Goal: Navigation & Orientation: Find specific page/section

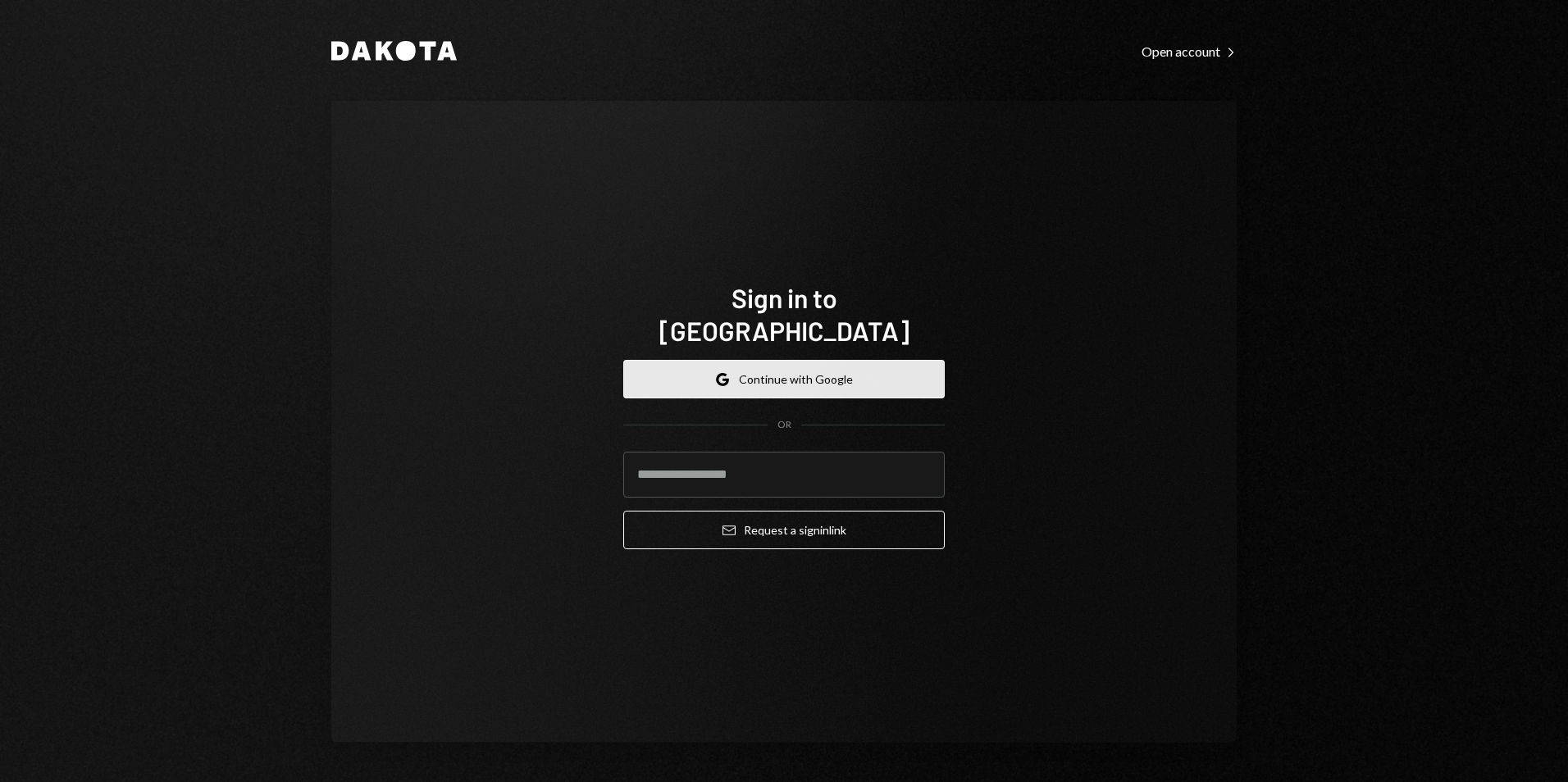
click at [720, 372] on button "Google Continue with Google" at bounding box center [783, 379] width 321 height 39
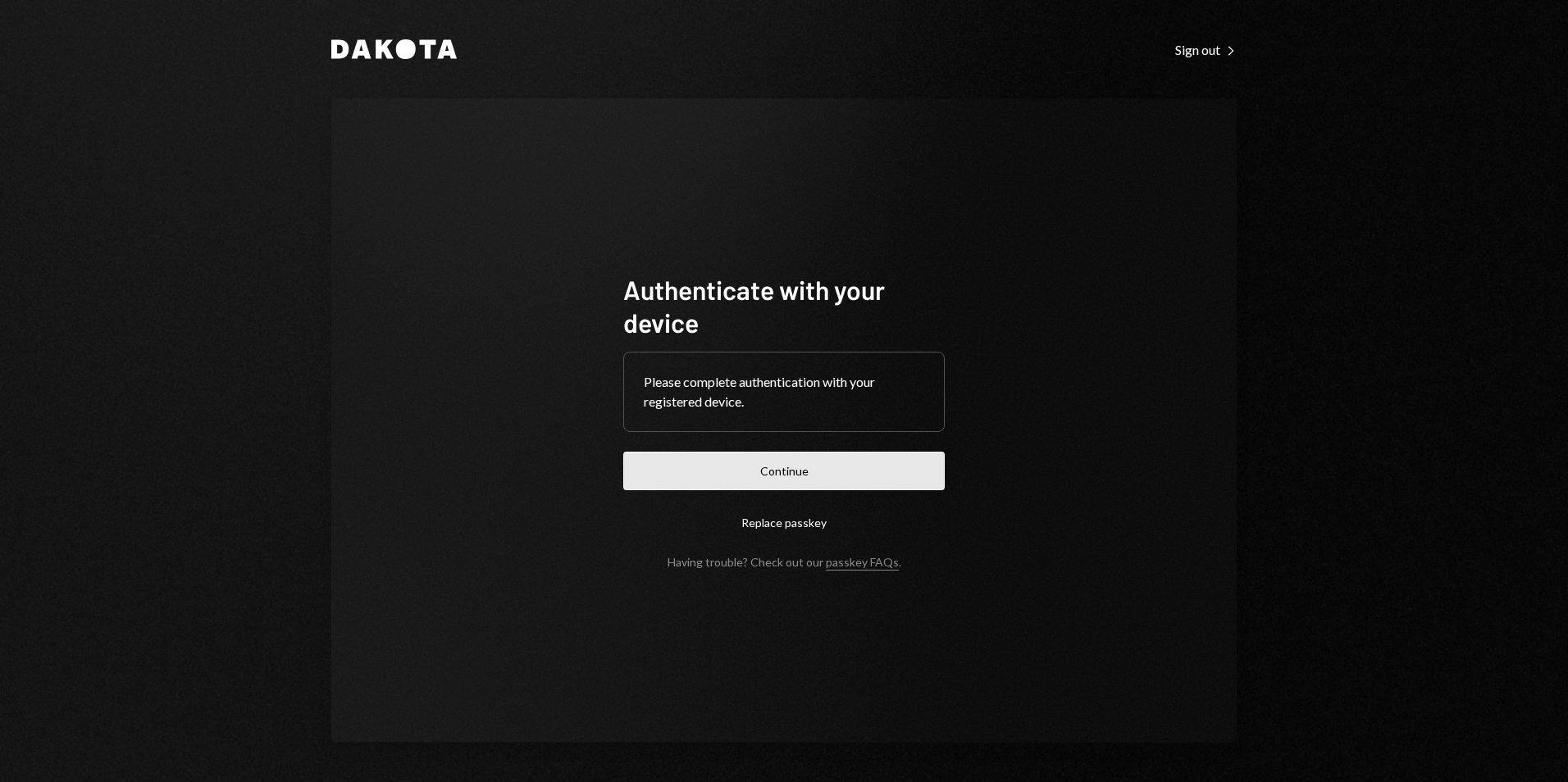
click at [781, 467] on button "Continue" at bounding box center [783, 471] width 321 height 39
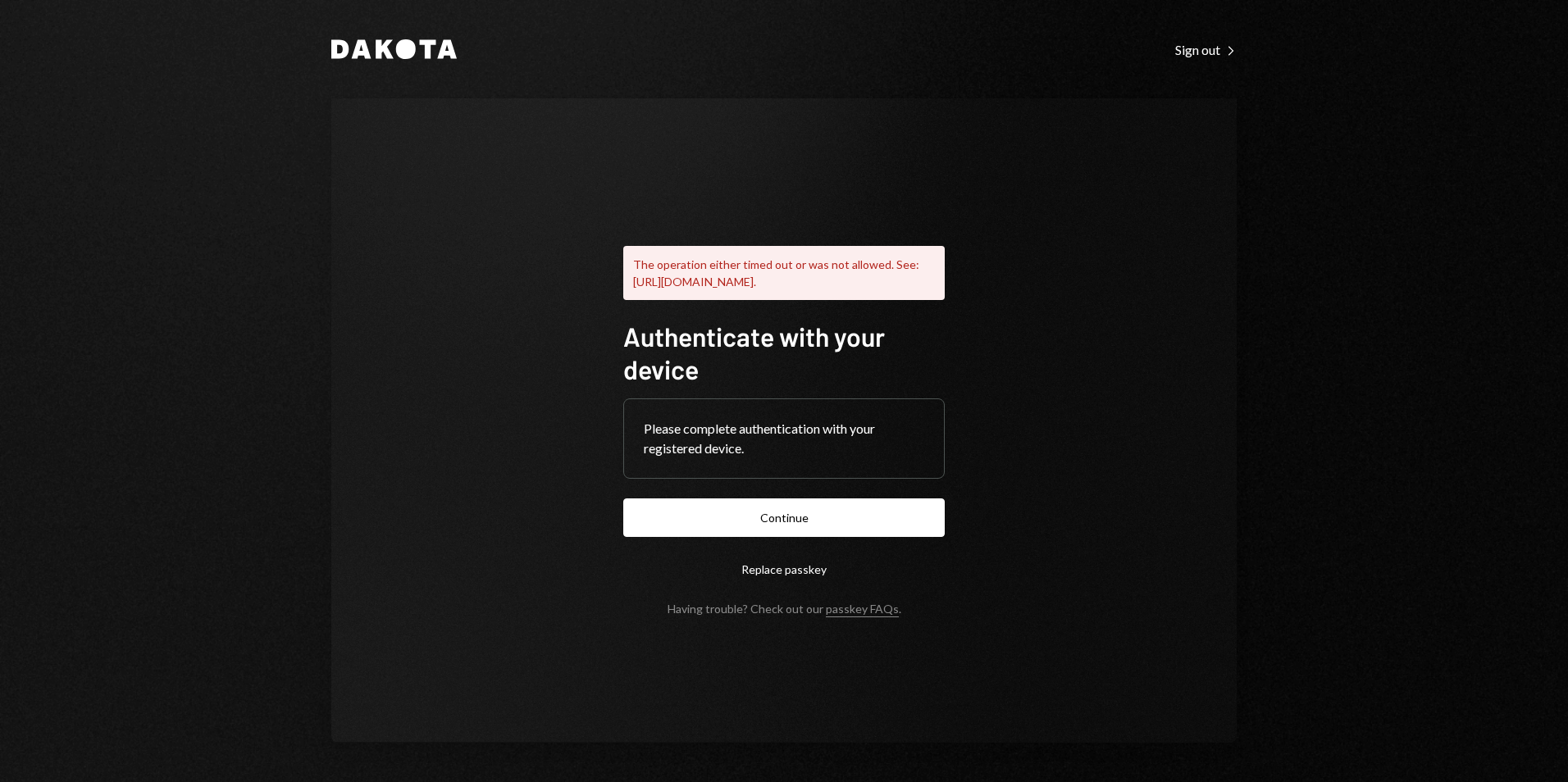
click at [814, 521] on button "Continue" at bounding box center [783, 518] width 321 height 39
click at [830, 519] on button "Continue" at bounding box center [783, 518] width 321 height 39
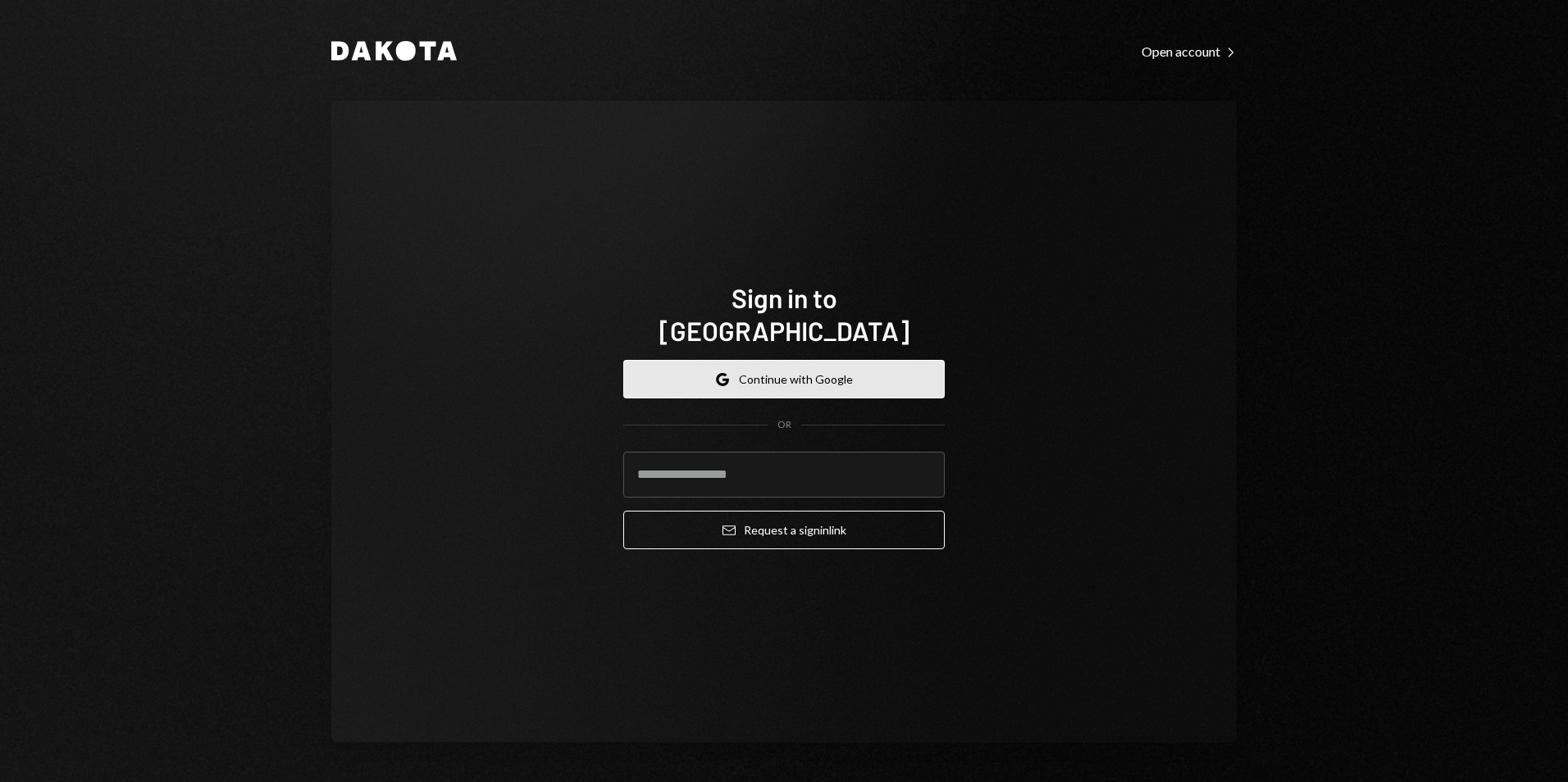
click at [806, 360] on button "Google Continue with Google" at bounding box center [783, 379] width 321 height 39
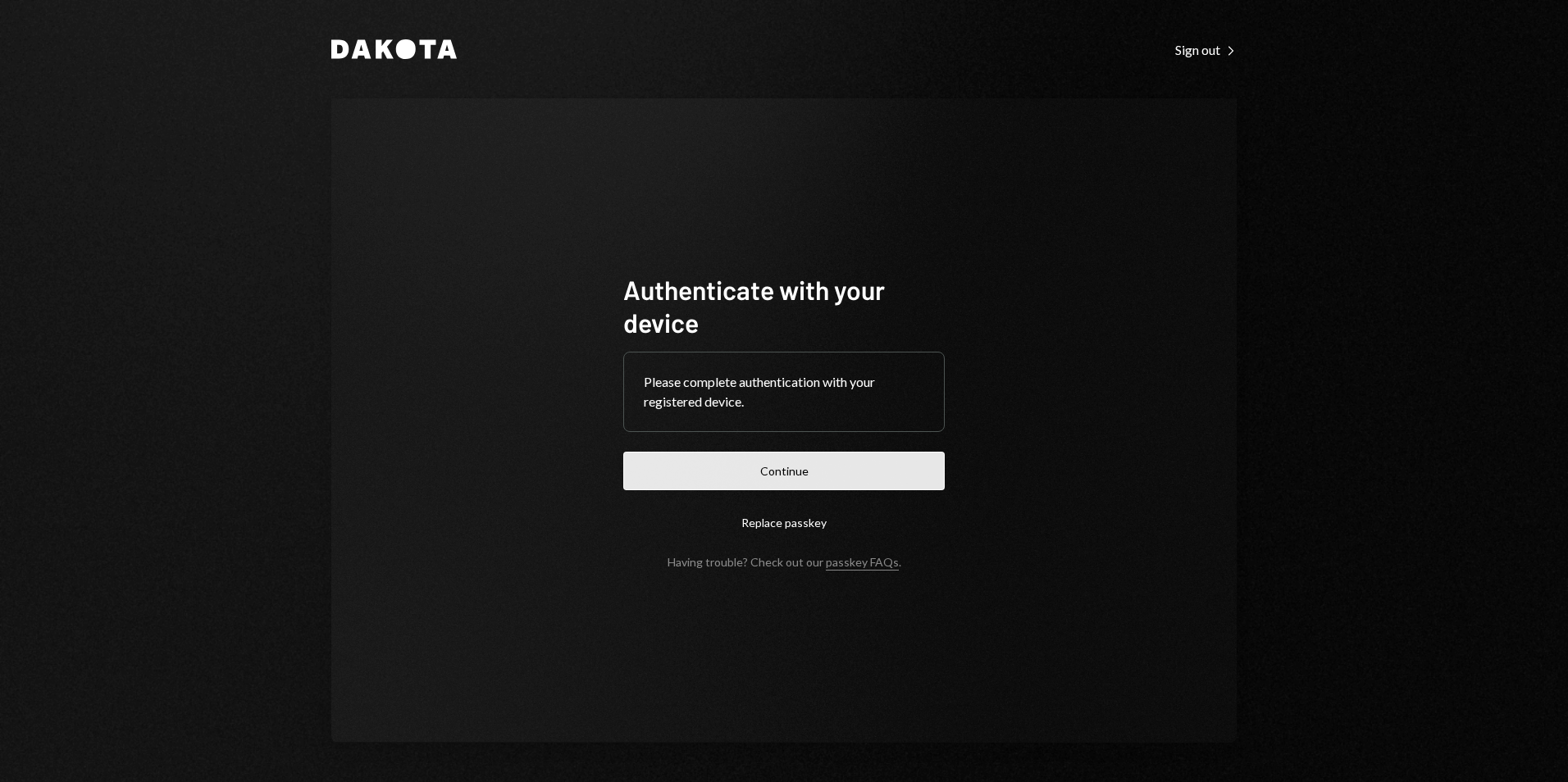
click at [852, 483] on button "Continue" at bounding box center [783, 471] width 321 height 39
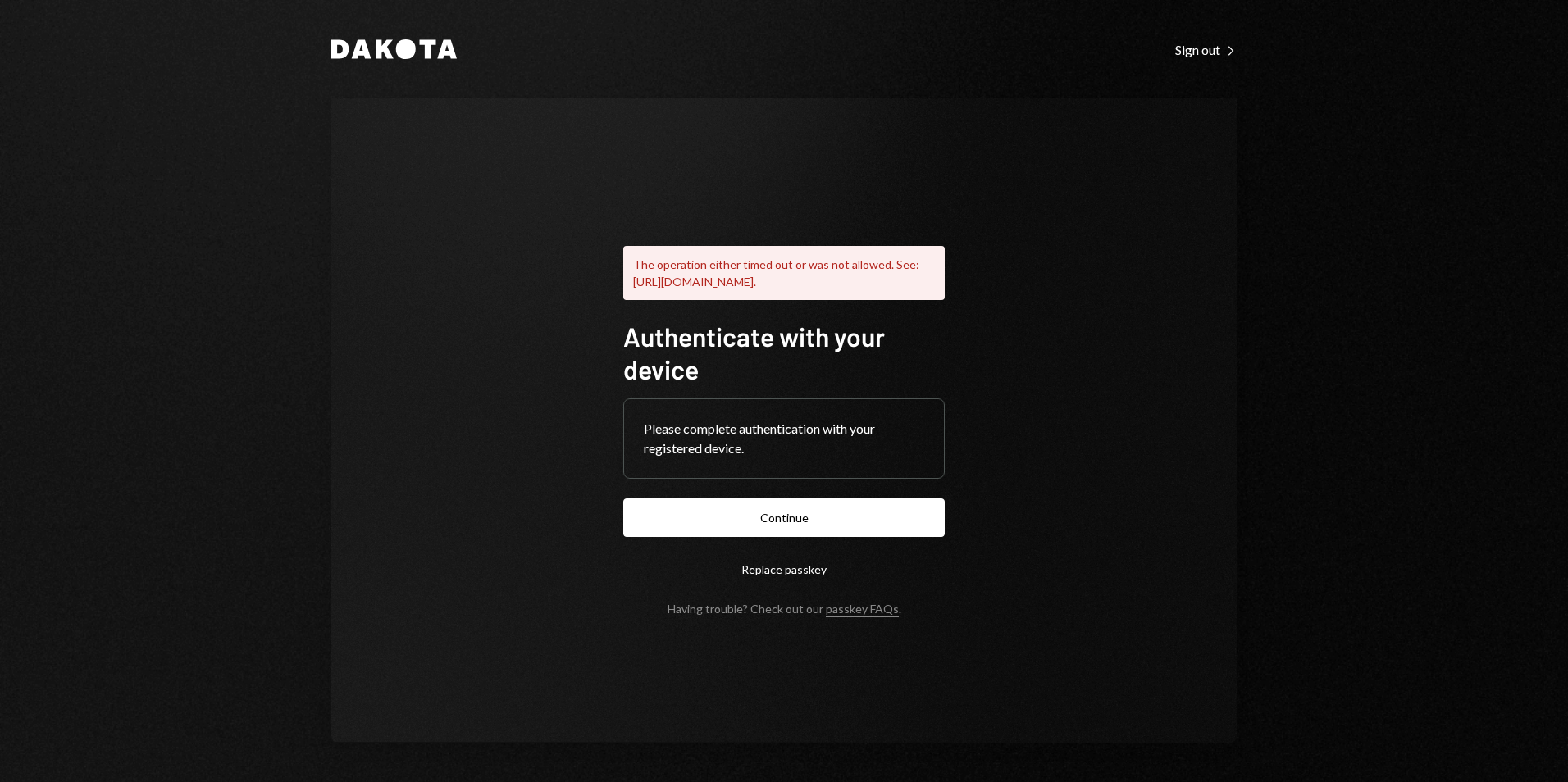
click at [792, 581] on button "Replace passkey" at bounding box center [783, 569] width 321 height 39
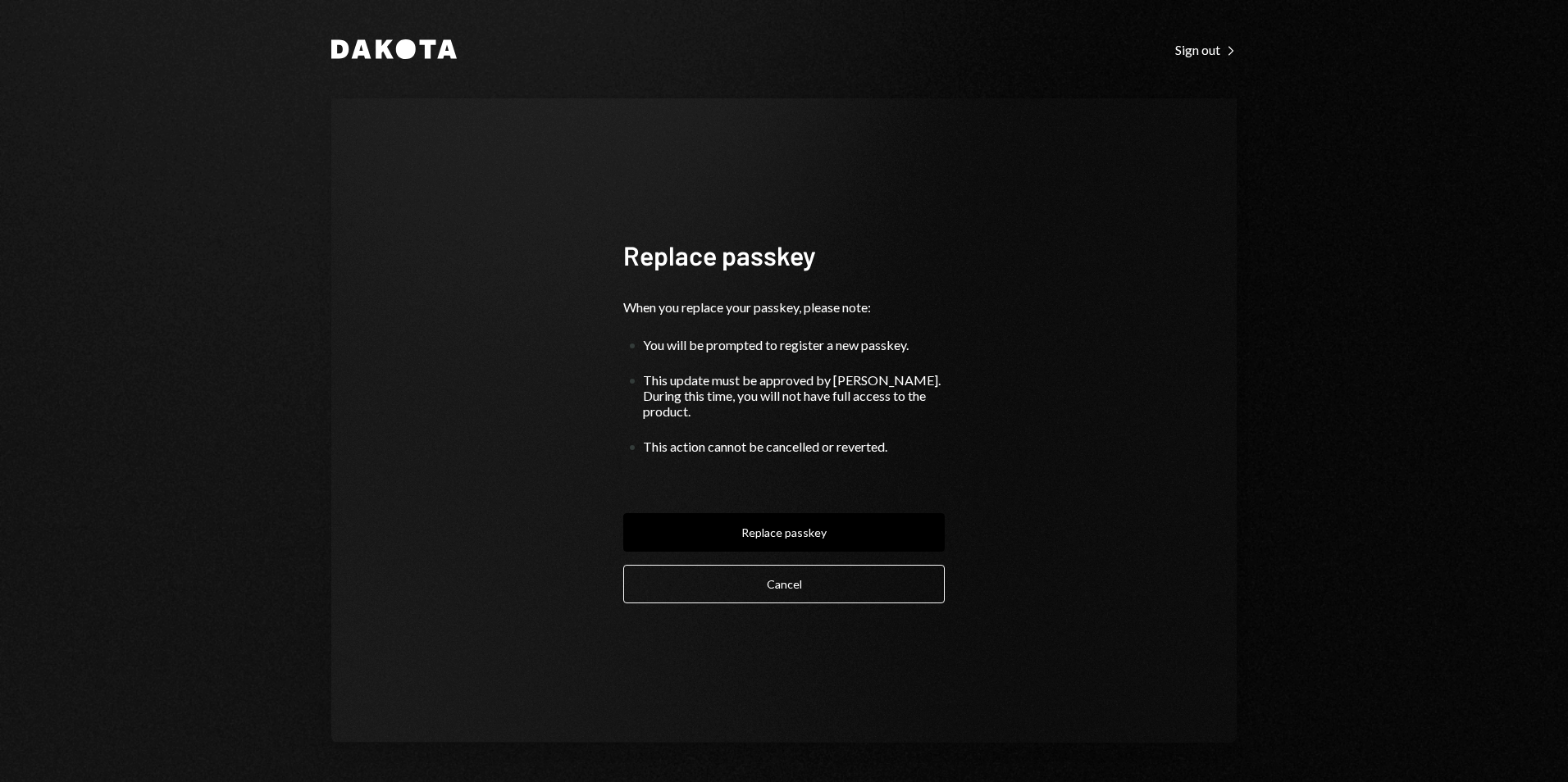
drag, startPoint x: 843, startPoint y: 567, endPoint x: 844, endPoint y: 575, distance: 8.1
click at [845, 567] on button "Cancel" at bounding box center [783, 584] width 321 height 39
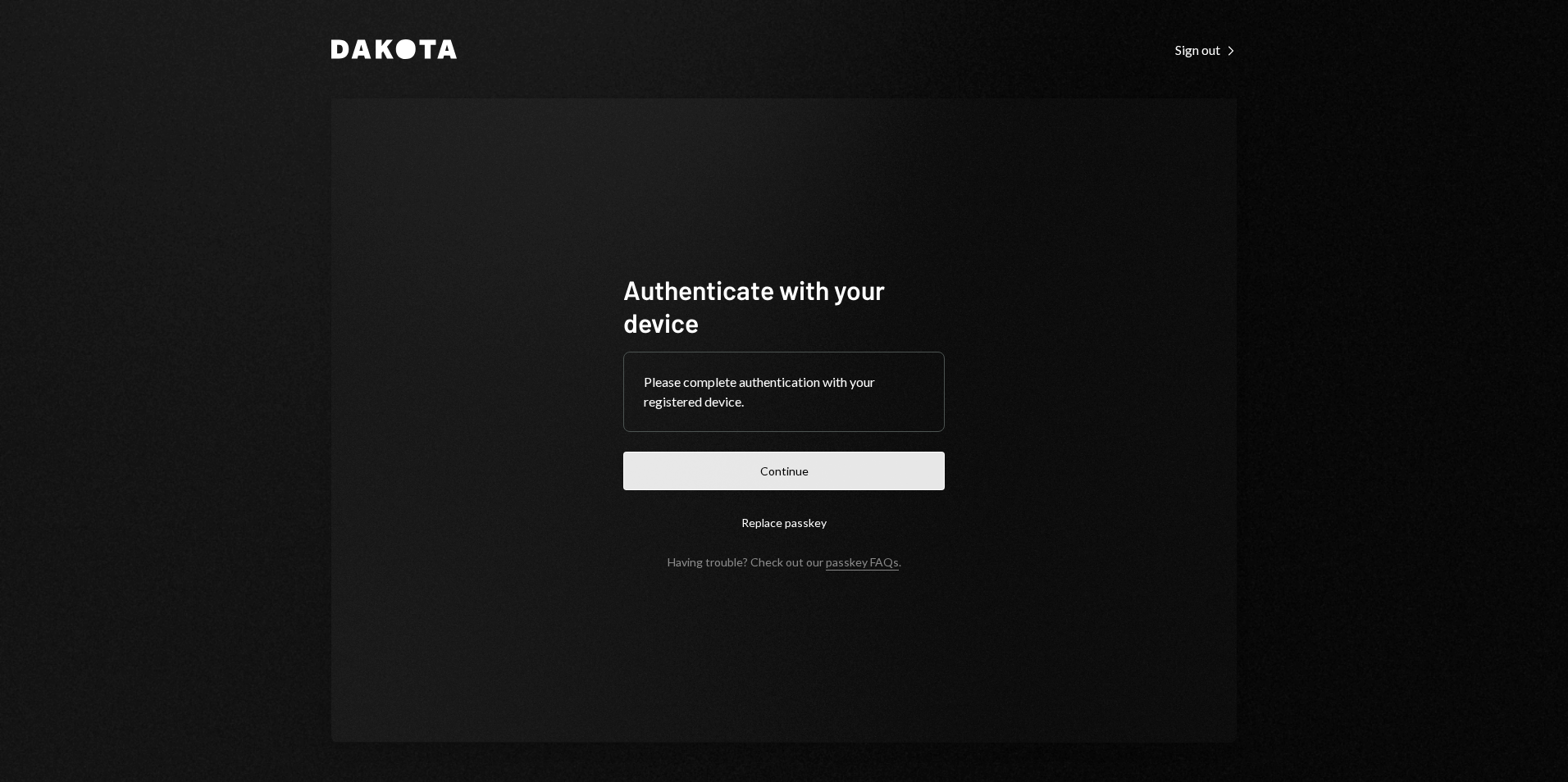
click at [850, 469] on button "Continue" at bounding box center [783, 471] width 321 height 39
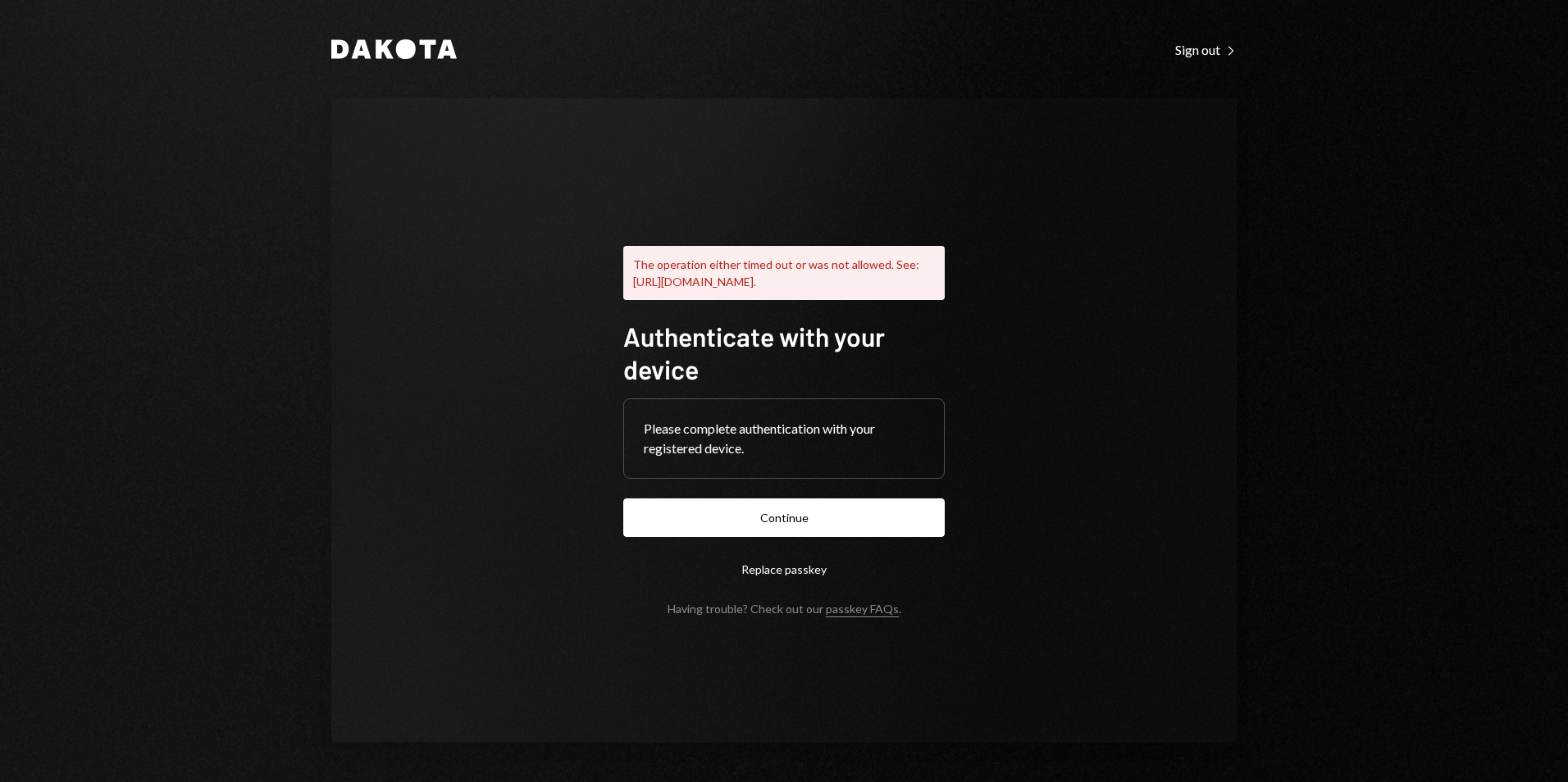
click at [1041, 164] on div "The operation either timed out or was not allowed. See: https://www.w3.org/TR/w…" at bounding box center [783, 420] width 905 height 645
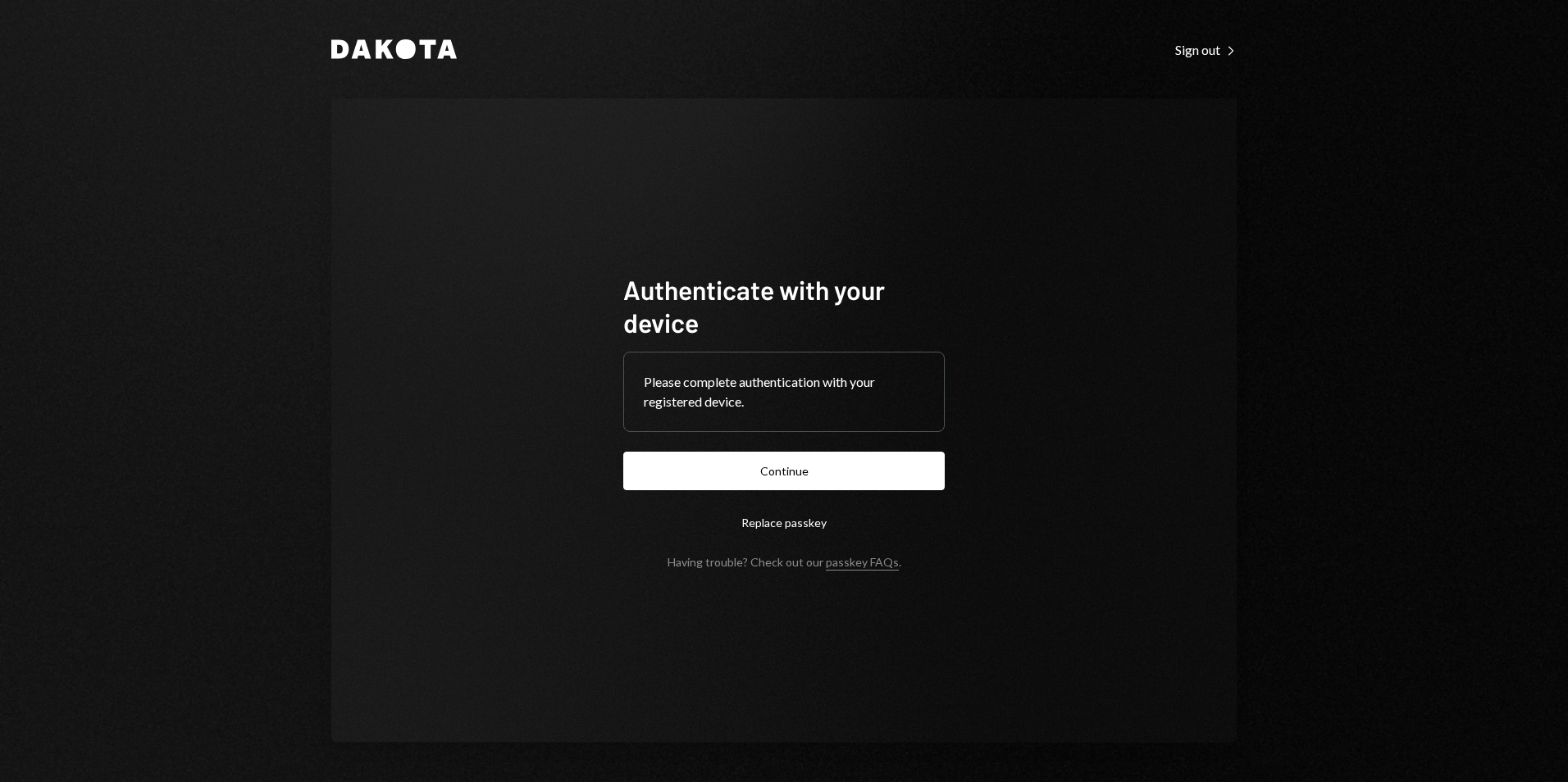
drag, startPoint x: 828, startPoint y: 469, endPoint x: 499, endPoint y: 132, distance: 471.0
click at [392, 239] on div "Authenticate with your device Please complete authentication with your register…" at bounding box center [783, 420] width 905 height 645
click at [388, 38] on div "Dakota Sign out Right Caret Authenticate with your device Please complete authe…" at bounding box center [783, 391] width 984 height 782
click at [1195, 57] on div "Sign out Right Caret" at bounding box center [1205, 50] width 61 height 17
click at [870, 475] on button "Continue" at bounding box center [783, 471] width 321 height 39
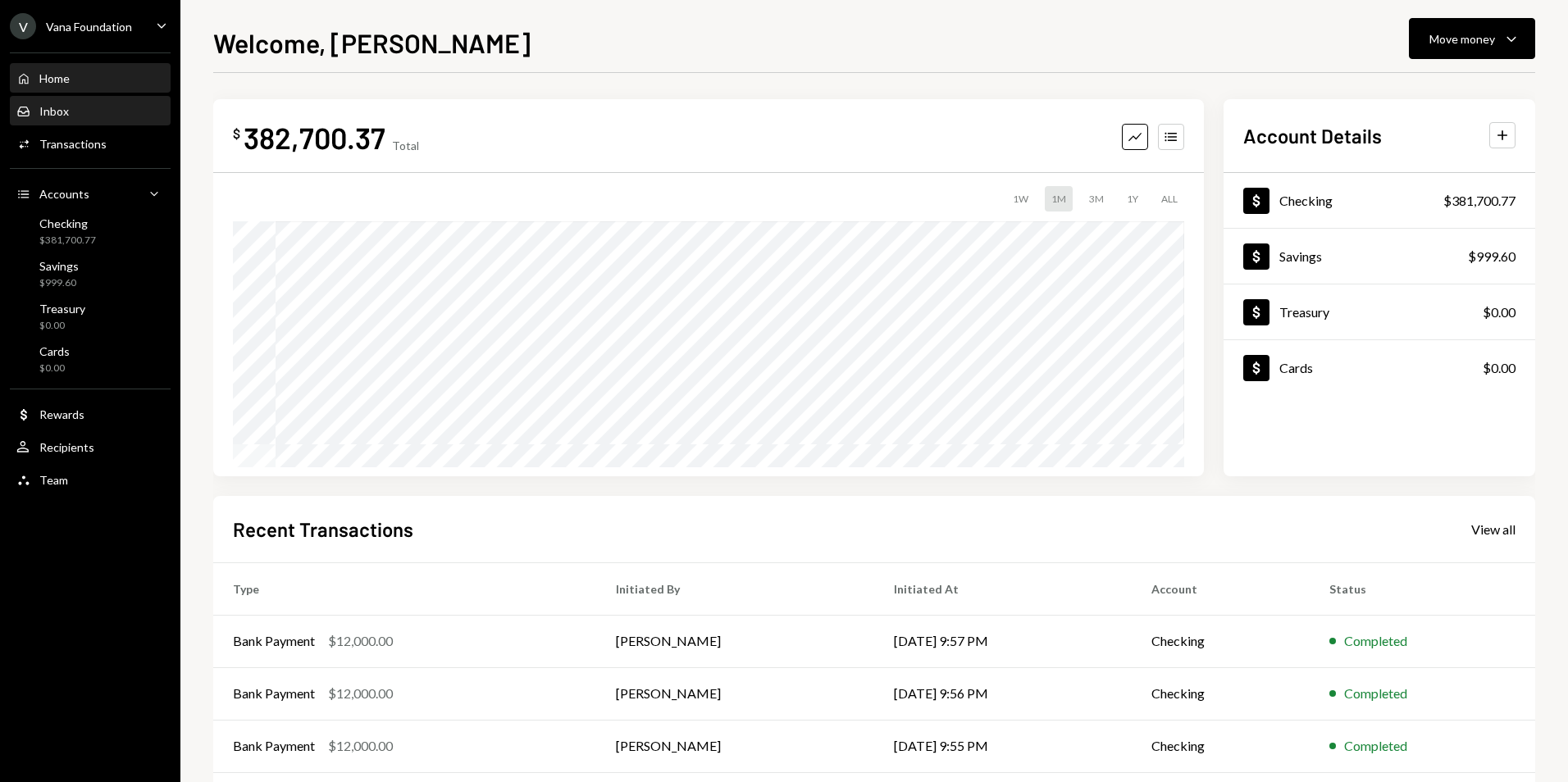
click at [70, 113] on div "Inbox Inbox" at bounding box center [91, 111] width 148 height 15
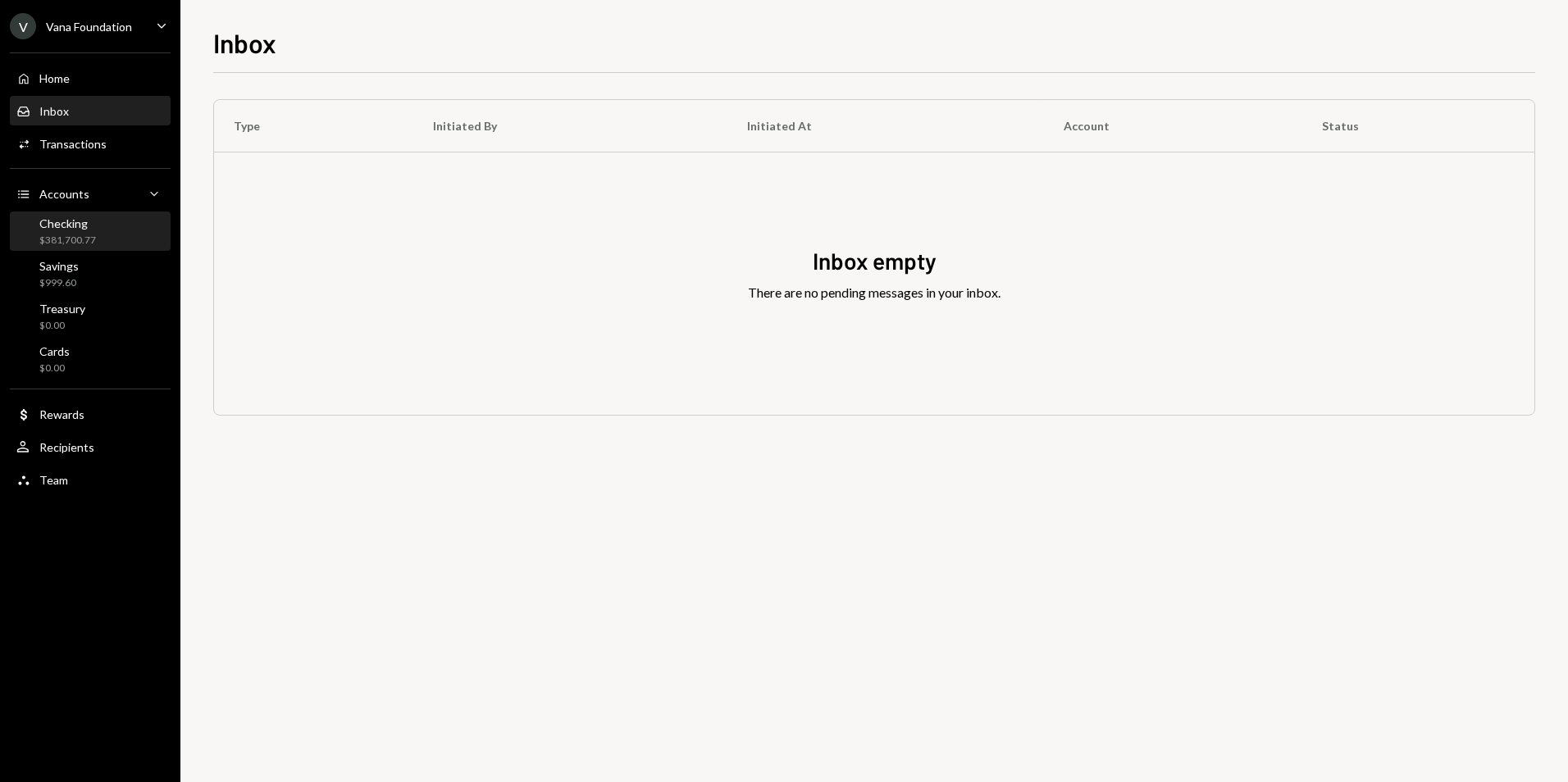
click at [65, 225] on div "Checking" at bounding box center [67, 223] width 56 height 14
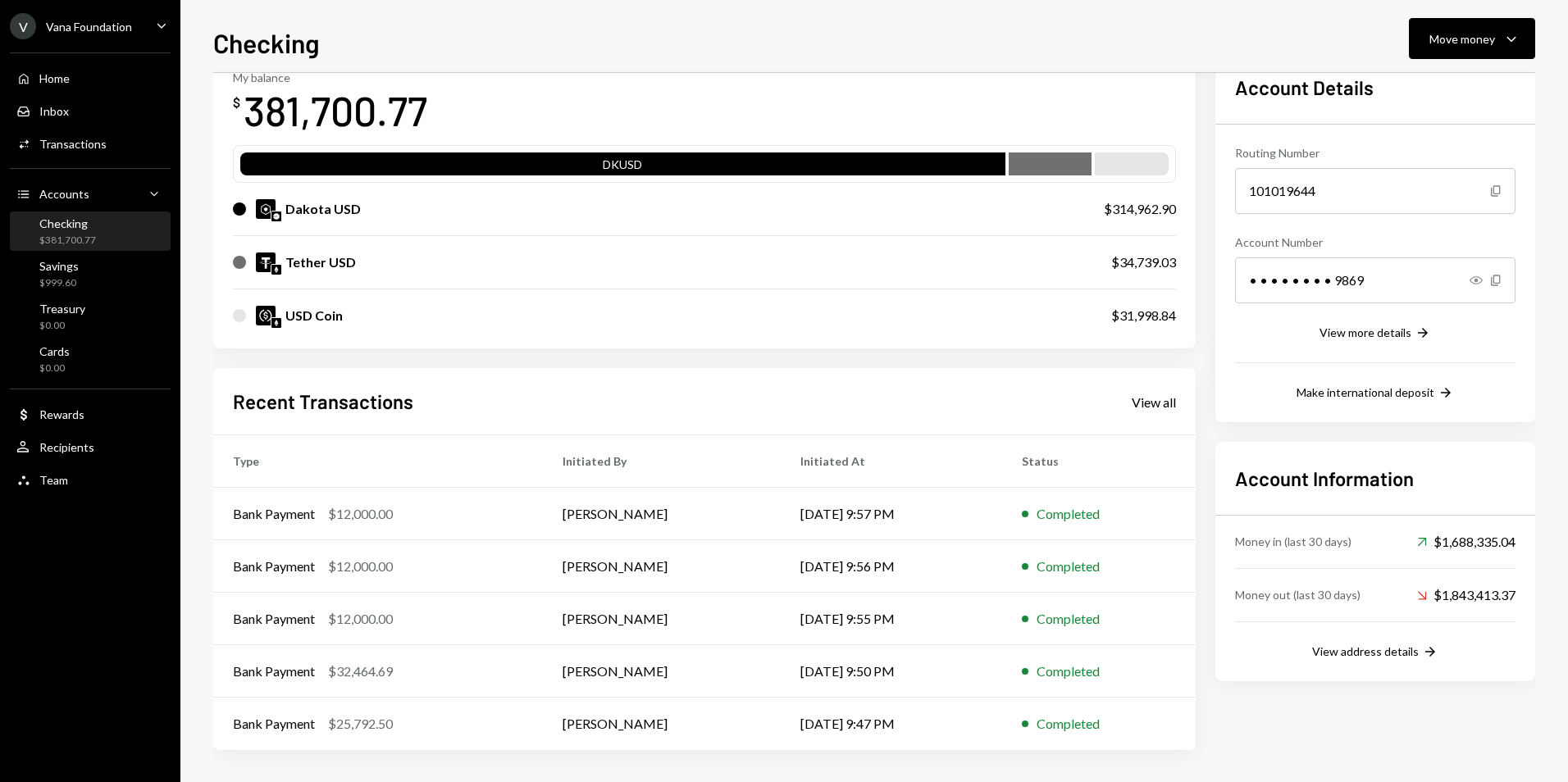
scroll to position [100, 0]
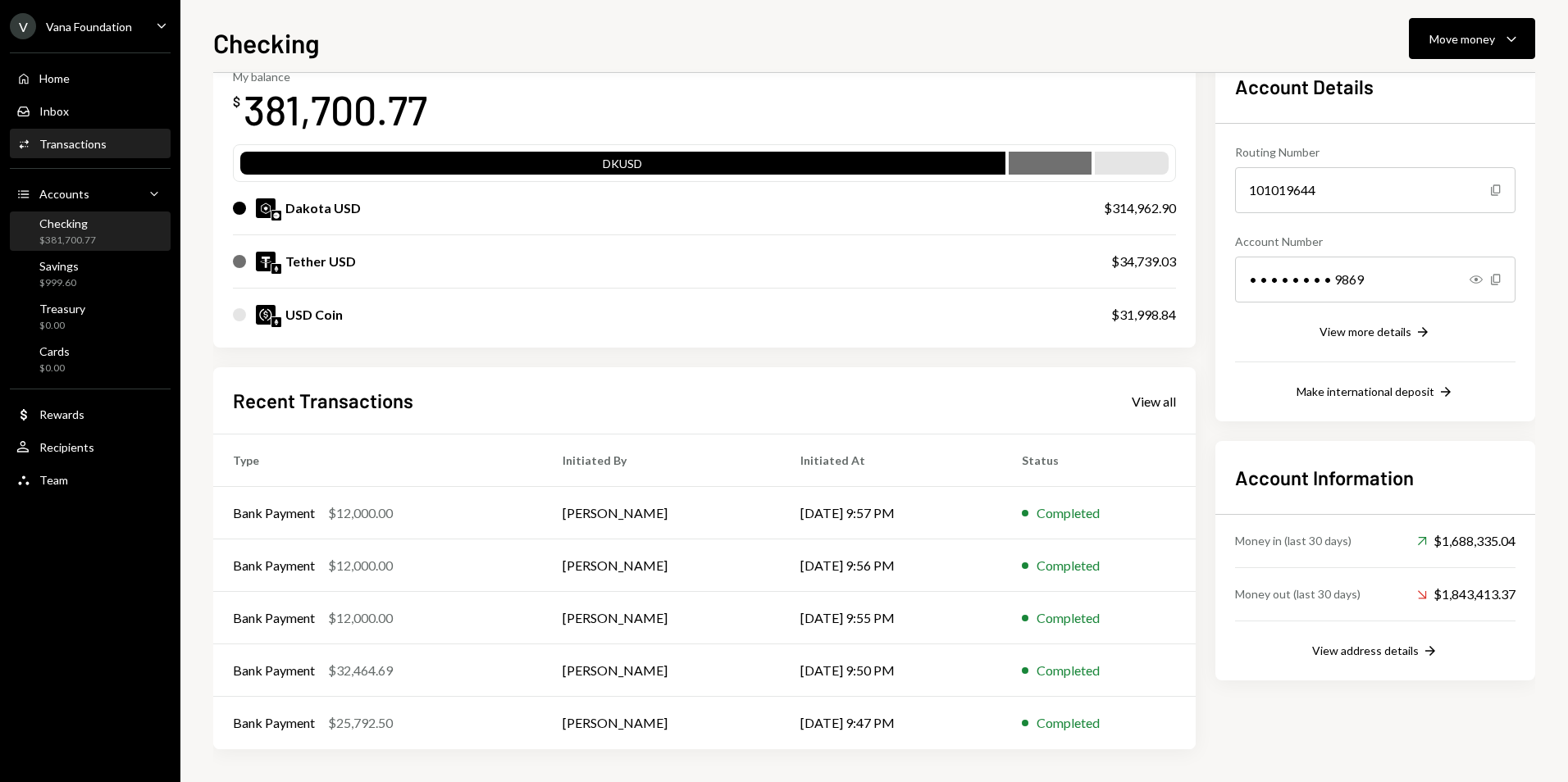
click at [88, 136] on div "Activities Transactions" at bounding box center [91, 143] width 148 height 28
